Goal: Task Accomplishment & Management: Manage account settings

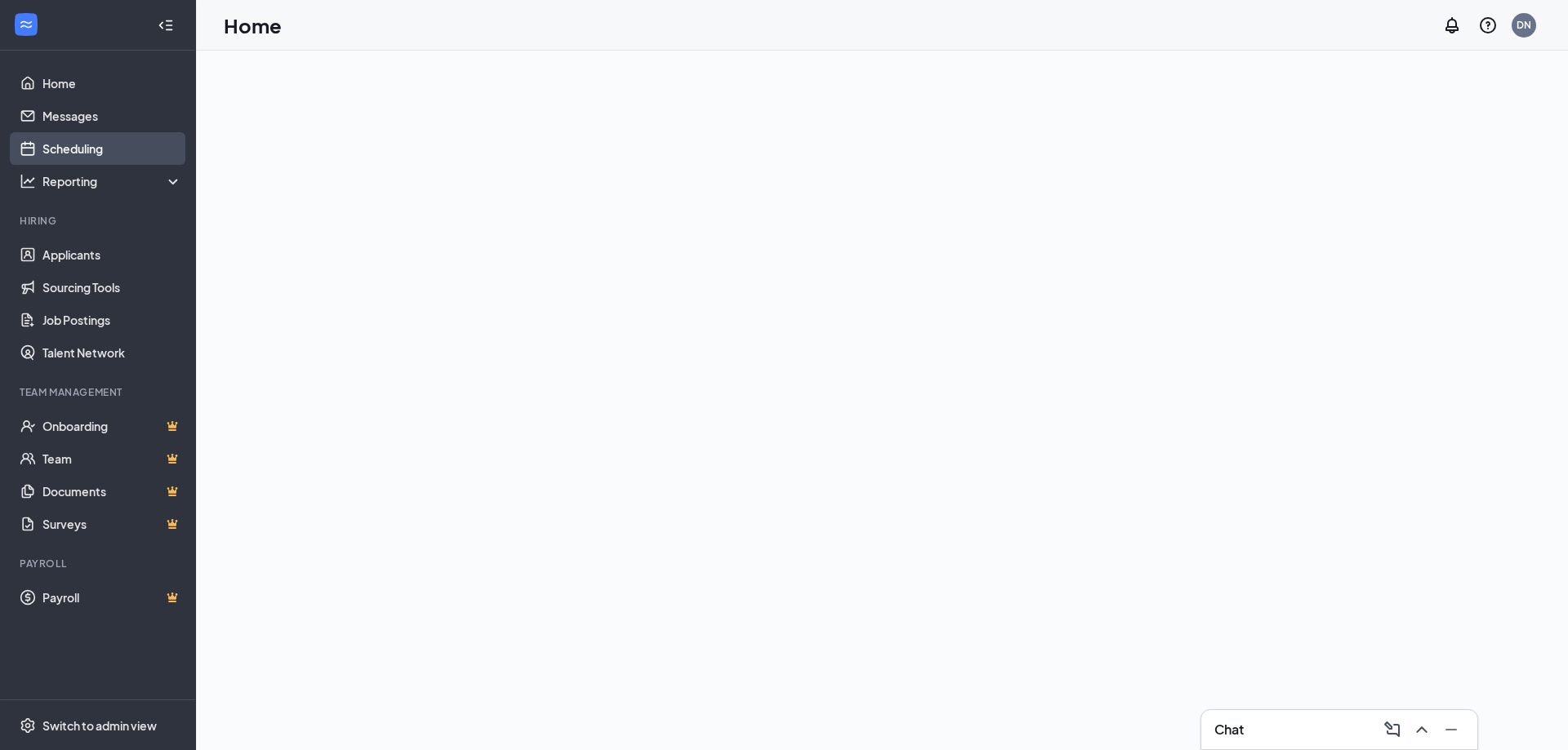
click at [92, 151] on link "Scheduling" at bounding box center [113, 149] width 140 height 33
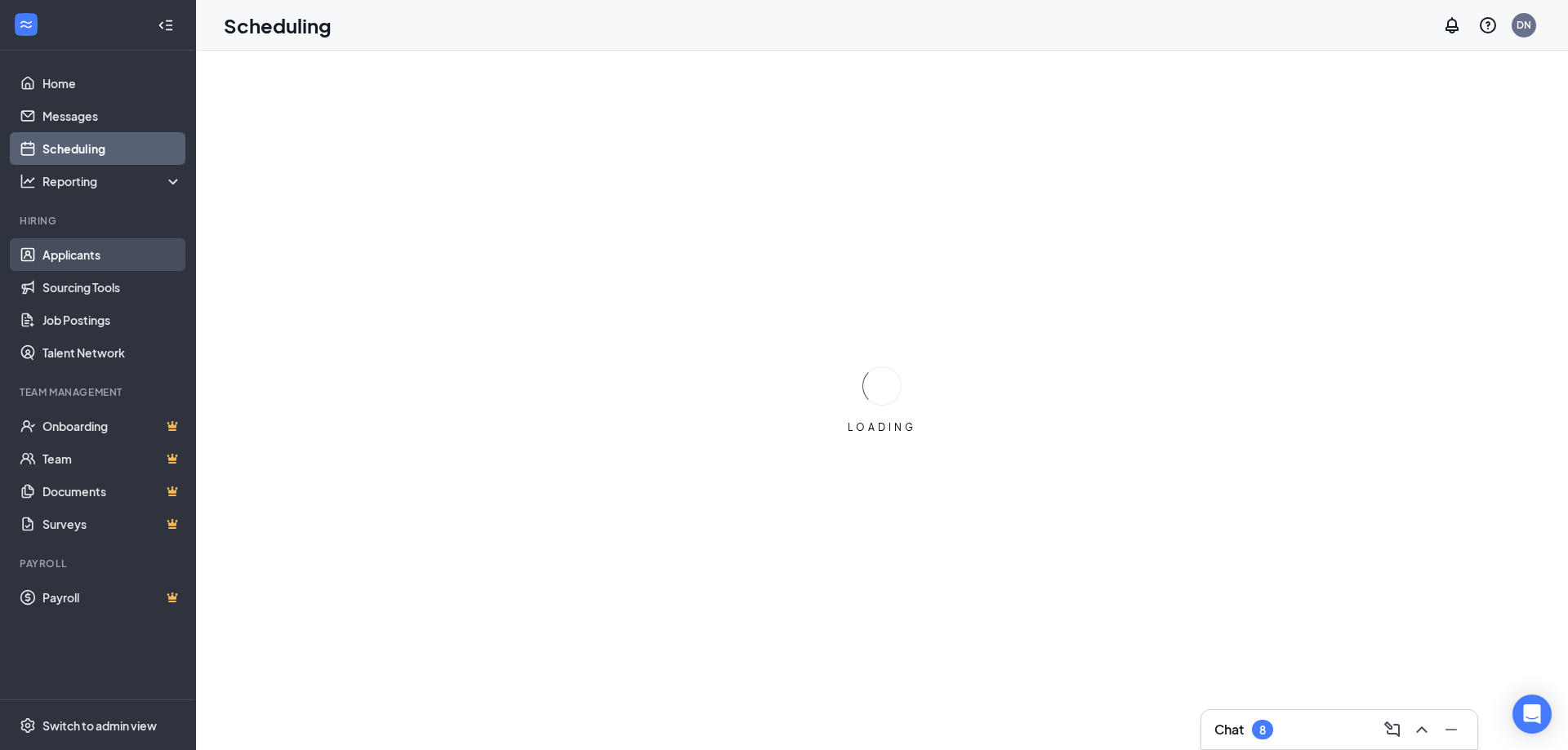
click at [80, 255] on link "Applicants" at bounding box center [113, 255] width 140 height 33
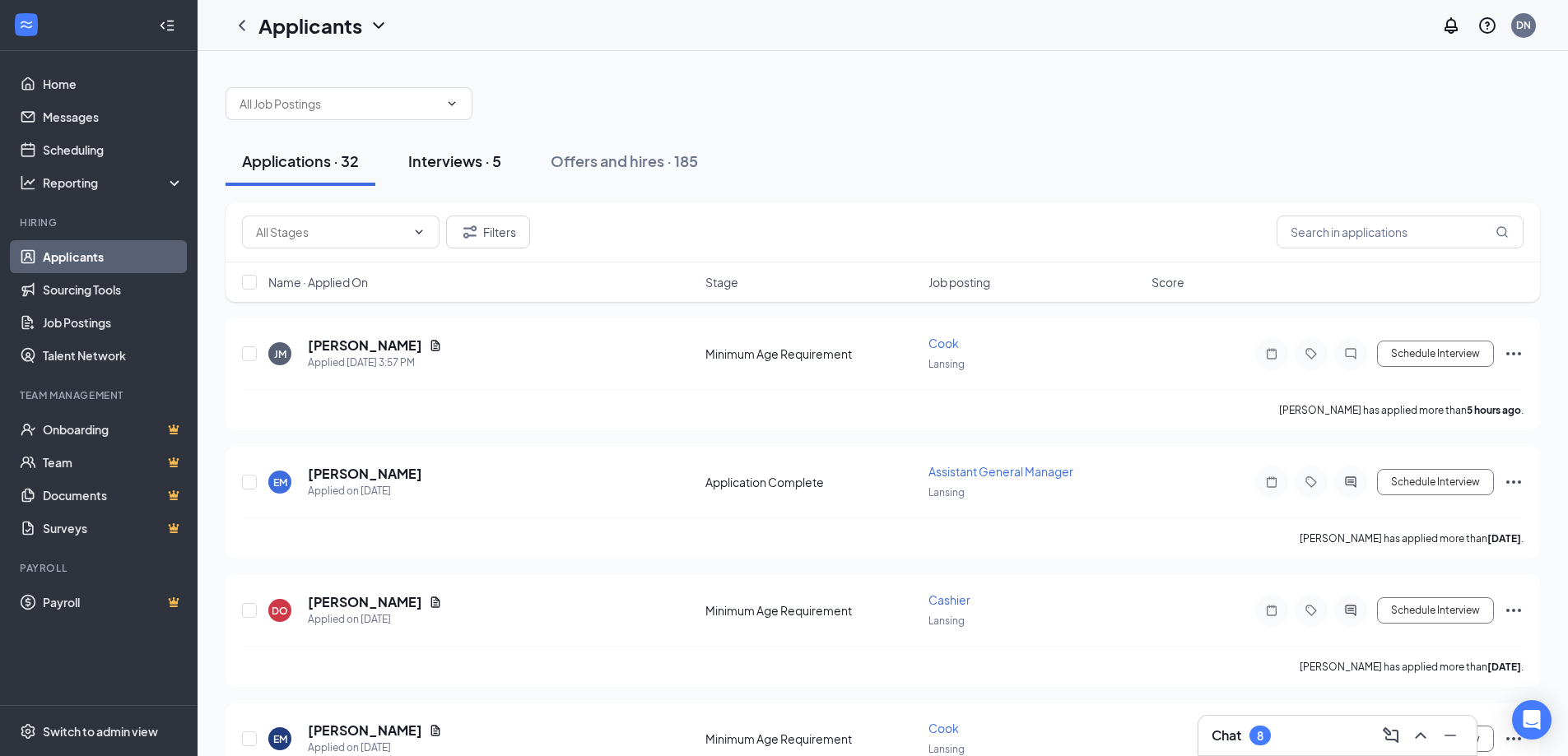
click at [470, 170] on div "Interviews · 5" at bounding box center [455, 161] width 93 height 21
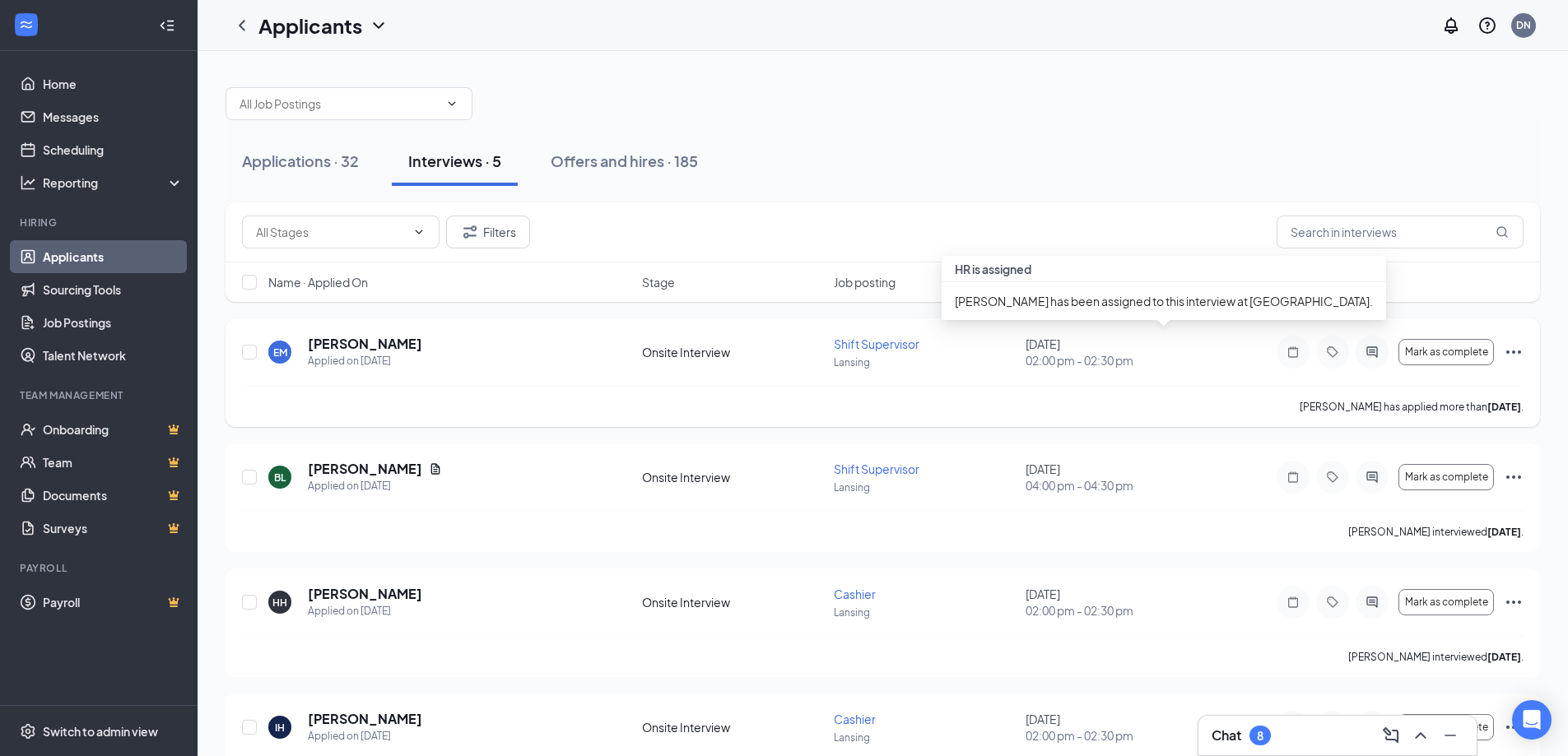
click at [1035, 348] on div "[DATE] 02:00 pm - 02:30 pm" at bounding box center [1116, 352] width 182 height 33
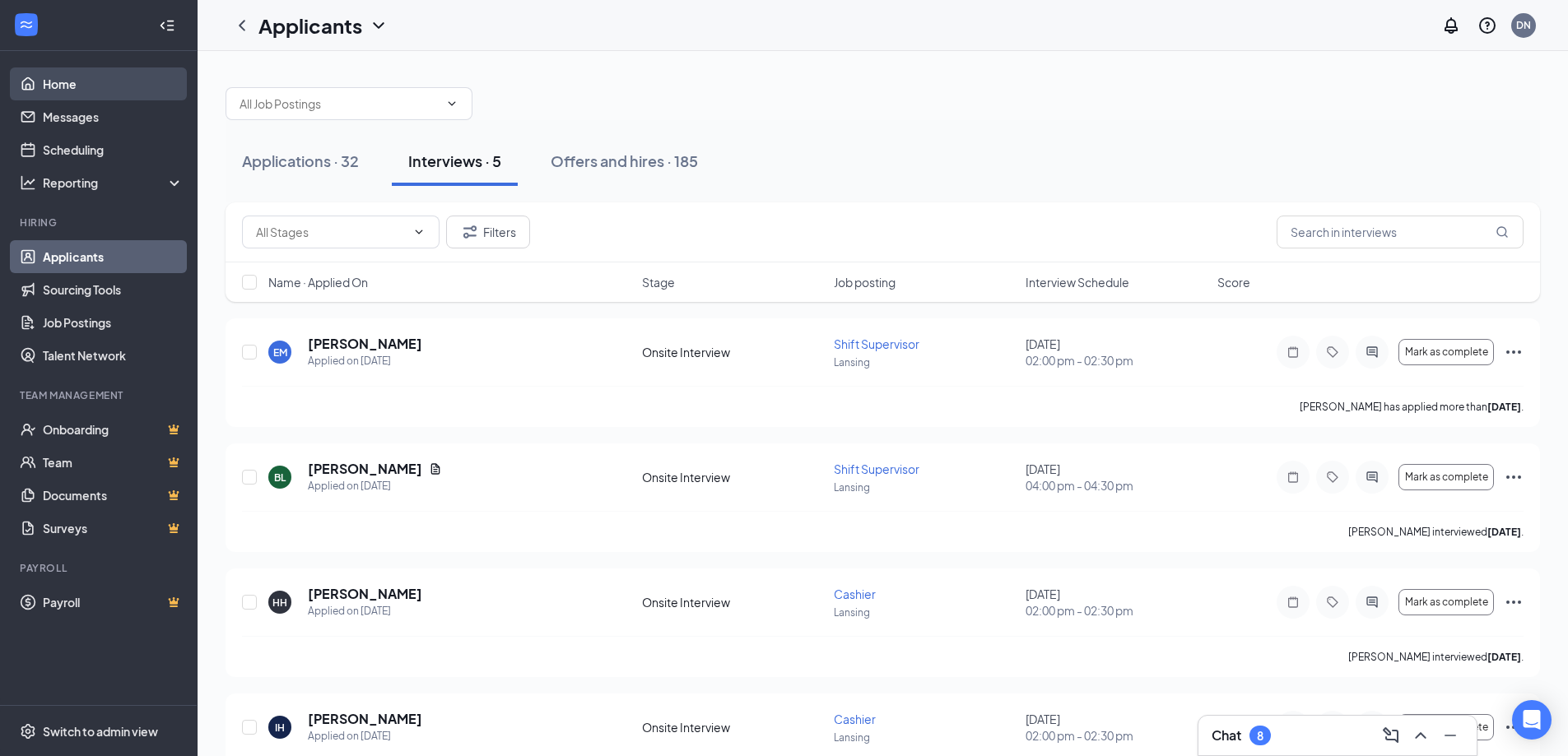
click at [78, 87] on link "Home" at bounding box center [113, 84] width 141 height 33
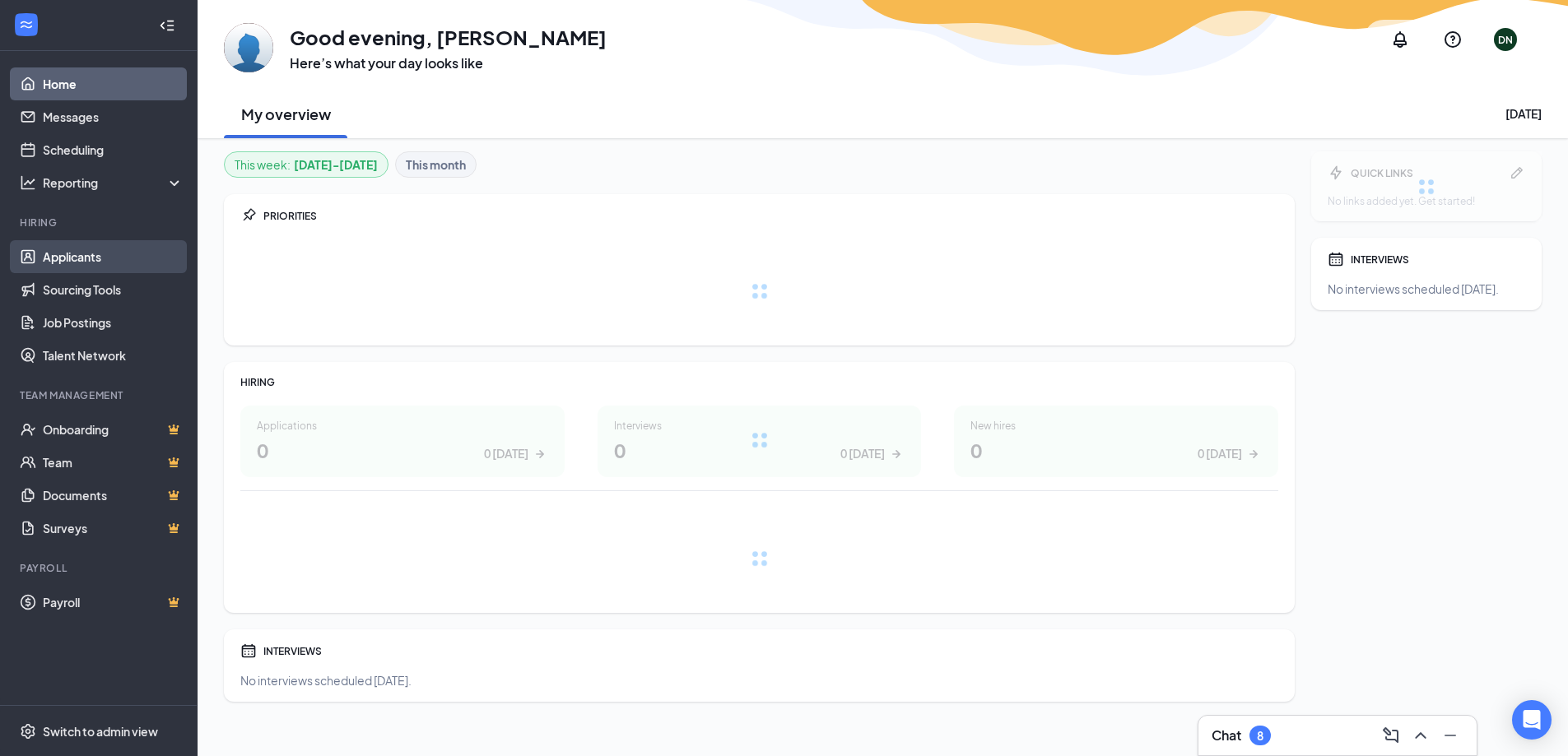
click at [92, 251] on link "Applicants" at bounding box center [113, 257] width 141 height 33
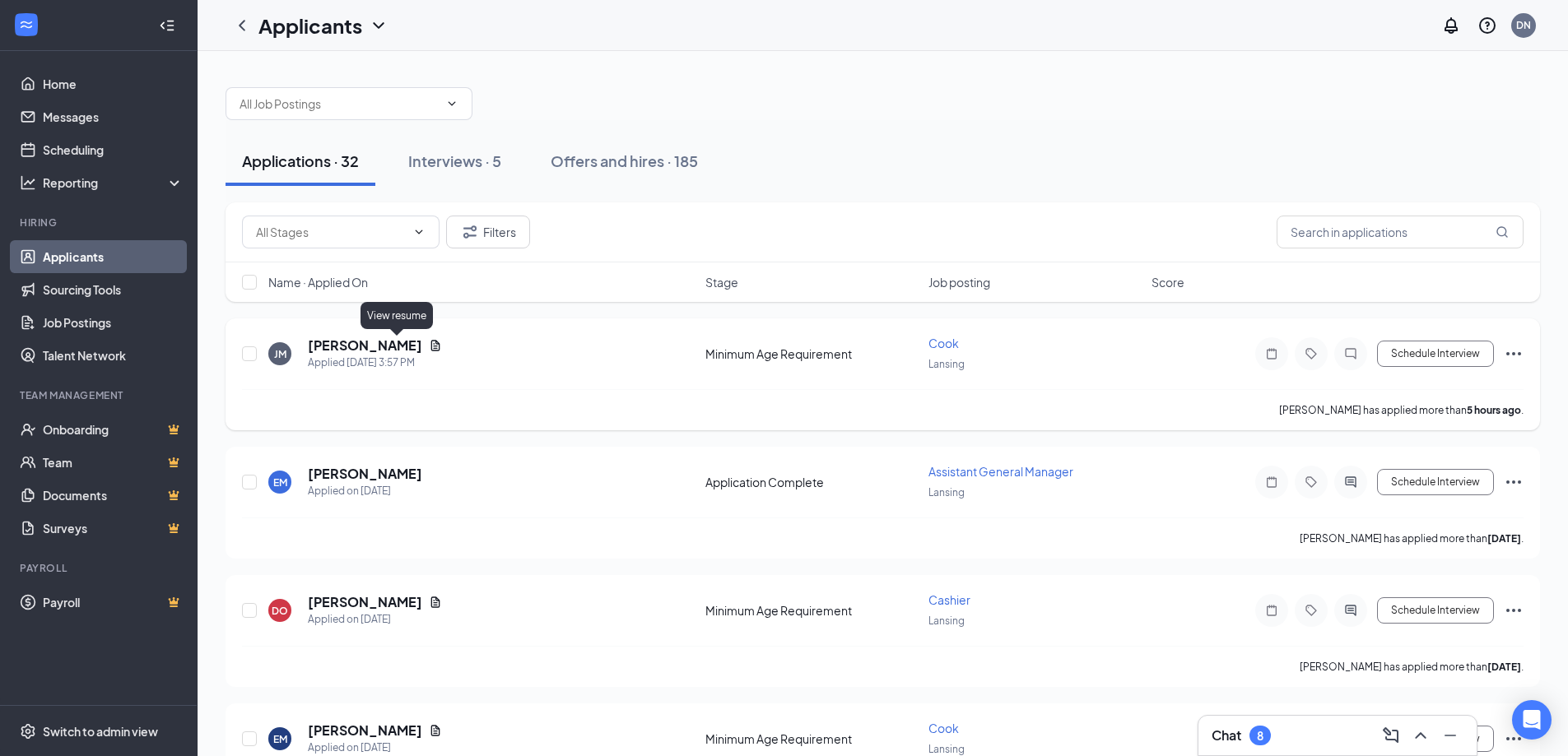
click at [429, 343] on icon "Document" at bounding box center [435, 346] width 13 height 13
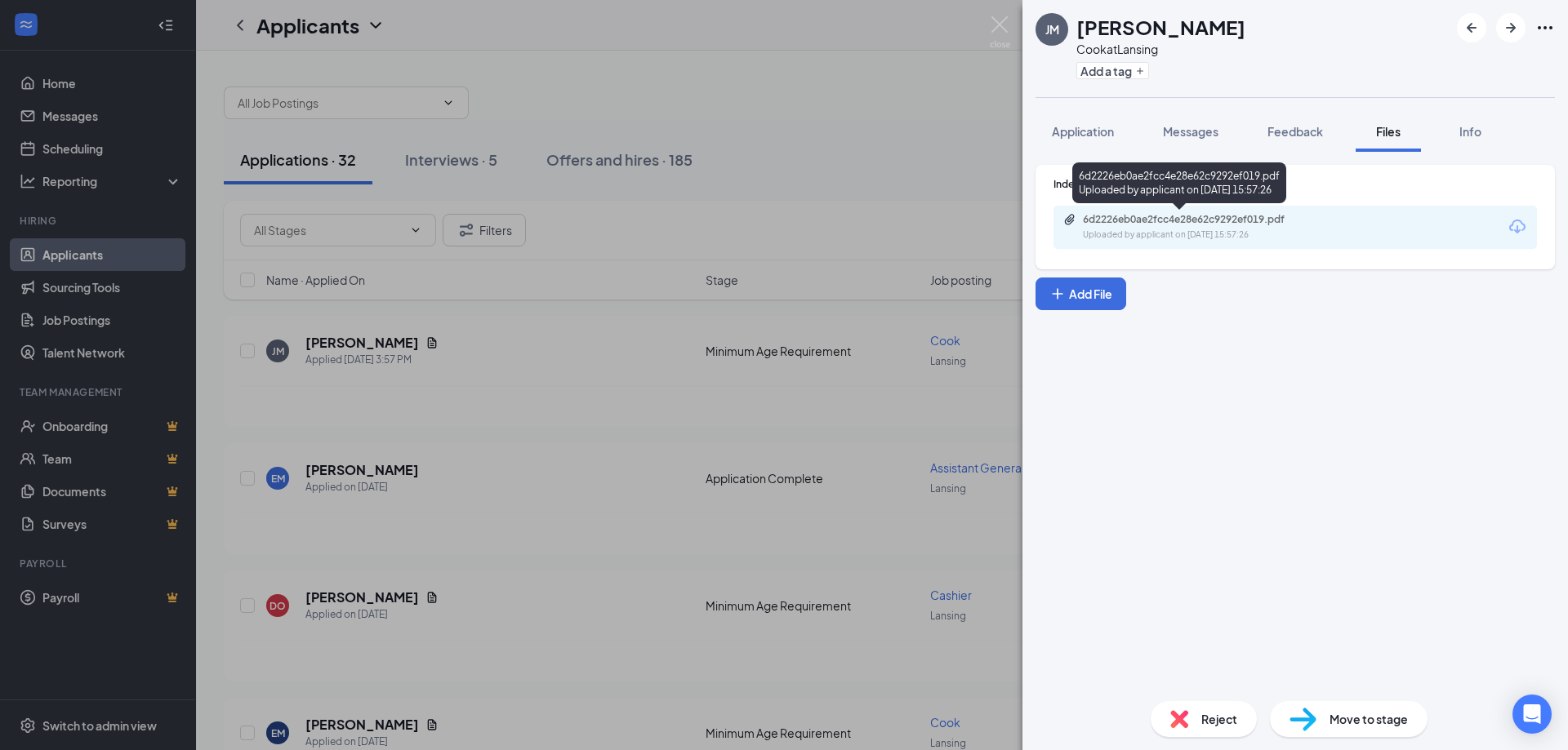
click at [1112, 217] on div "6d2226eb0ae2fcc4e28e62c9292ef019.pdf" at bounding box center [1198, 219] width 229 height 13
